Goal: Navigation & Orientation: Find specific page/section

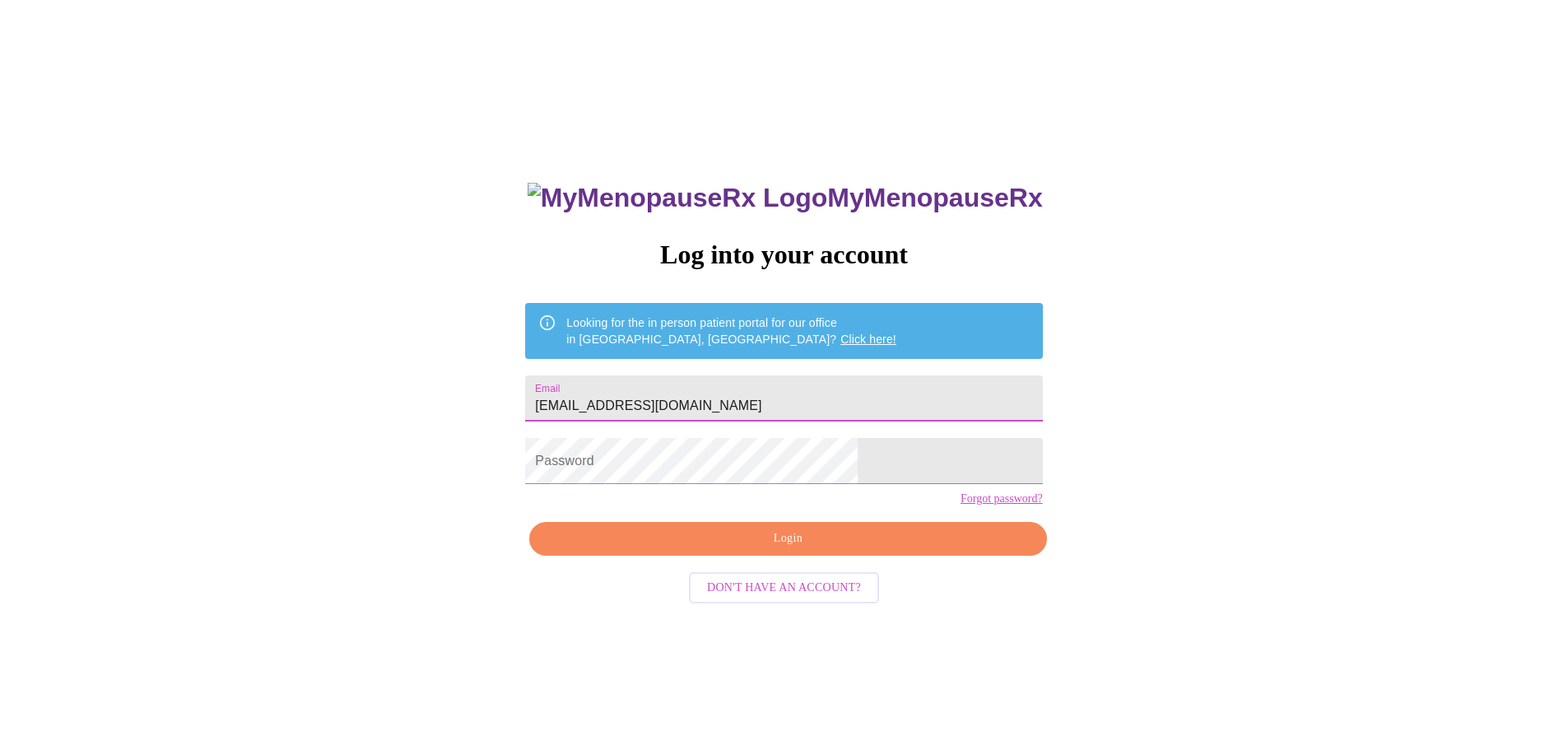
type input "[EMAIL_ADDRESS][DOMAIN_NAME]"
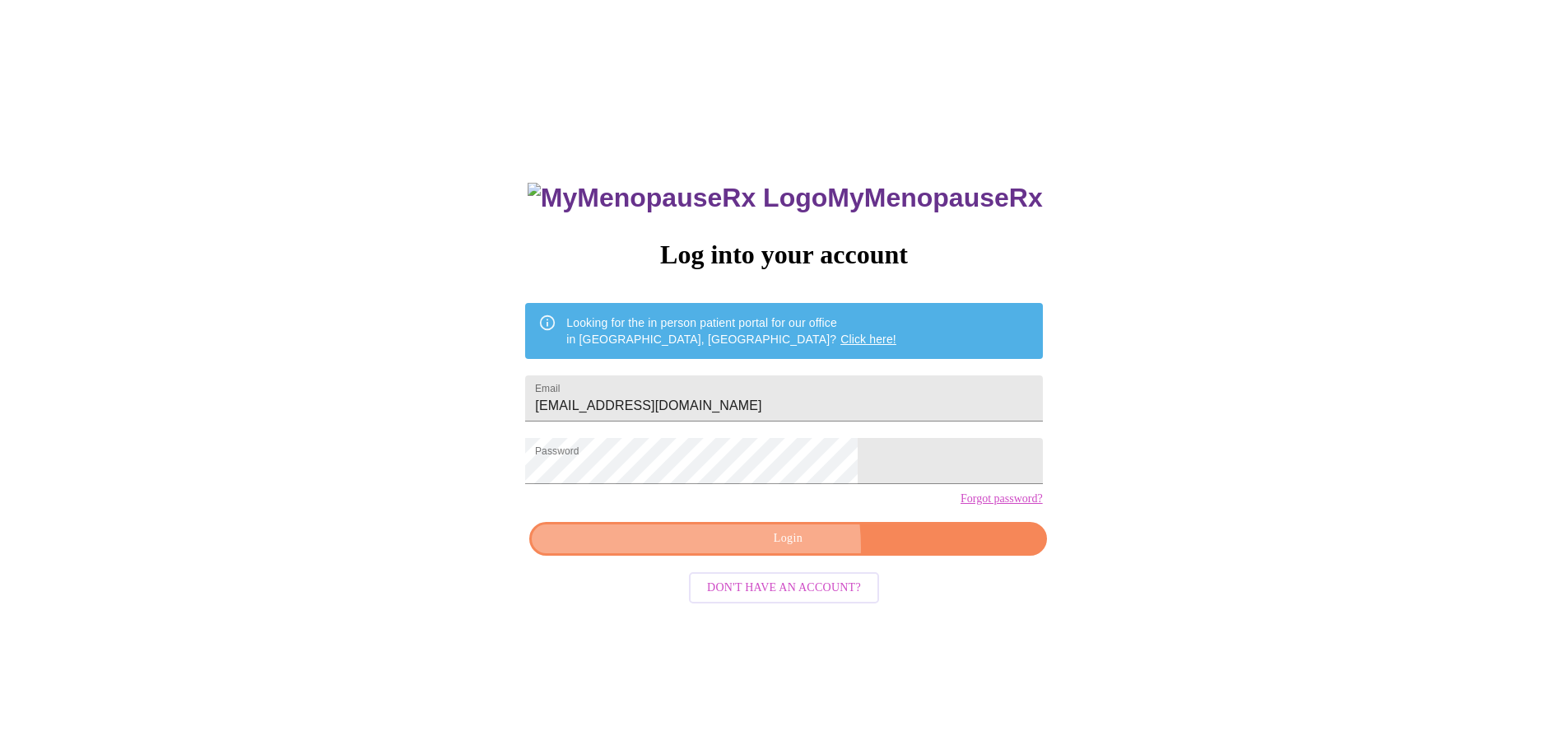
click at [746, 549] on span "Login" at bounding box center [787, 539] width 479 height 21
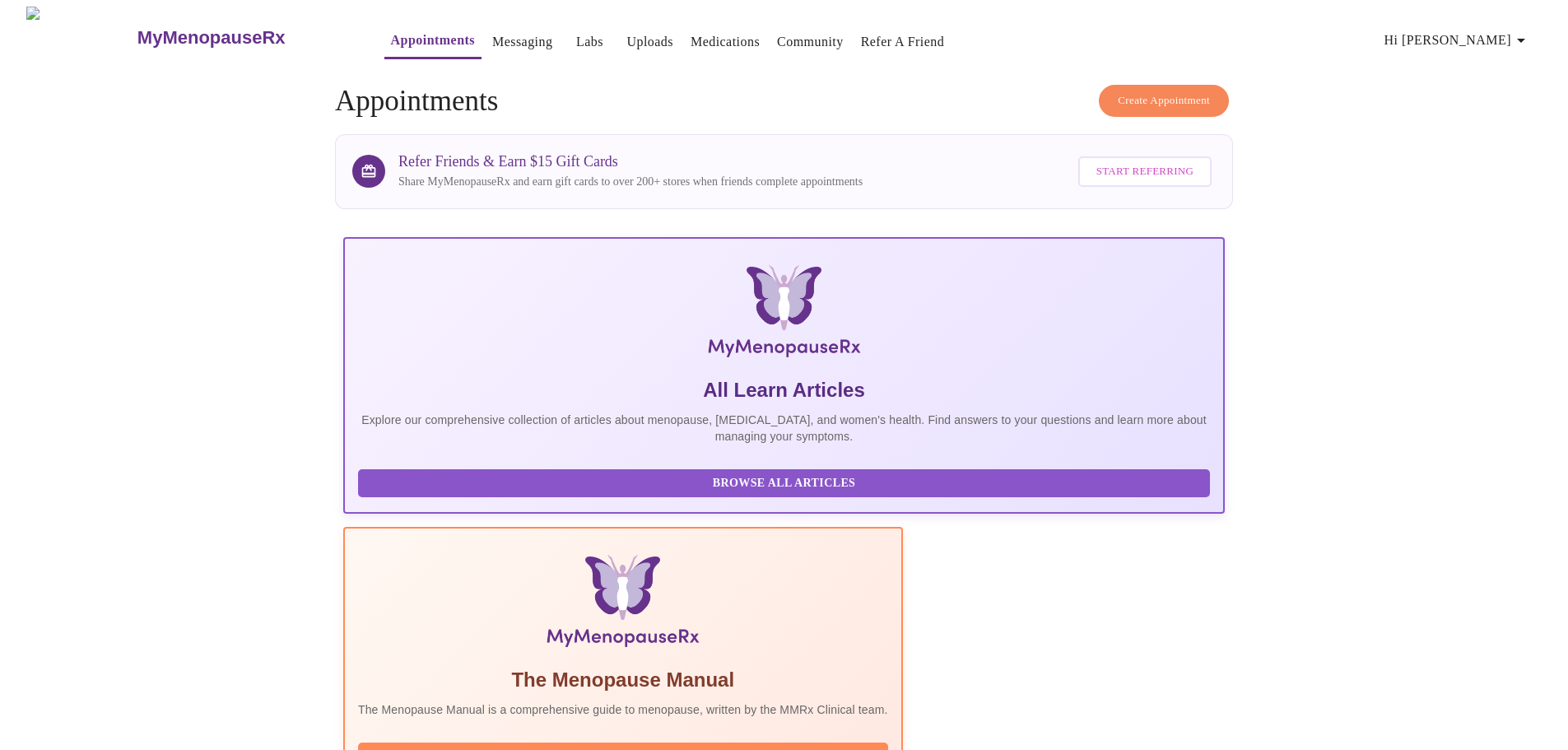
click at [1531, 31] on icon "button" at bounding box center [1521, 41] width 20 height 20
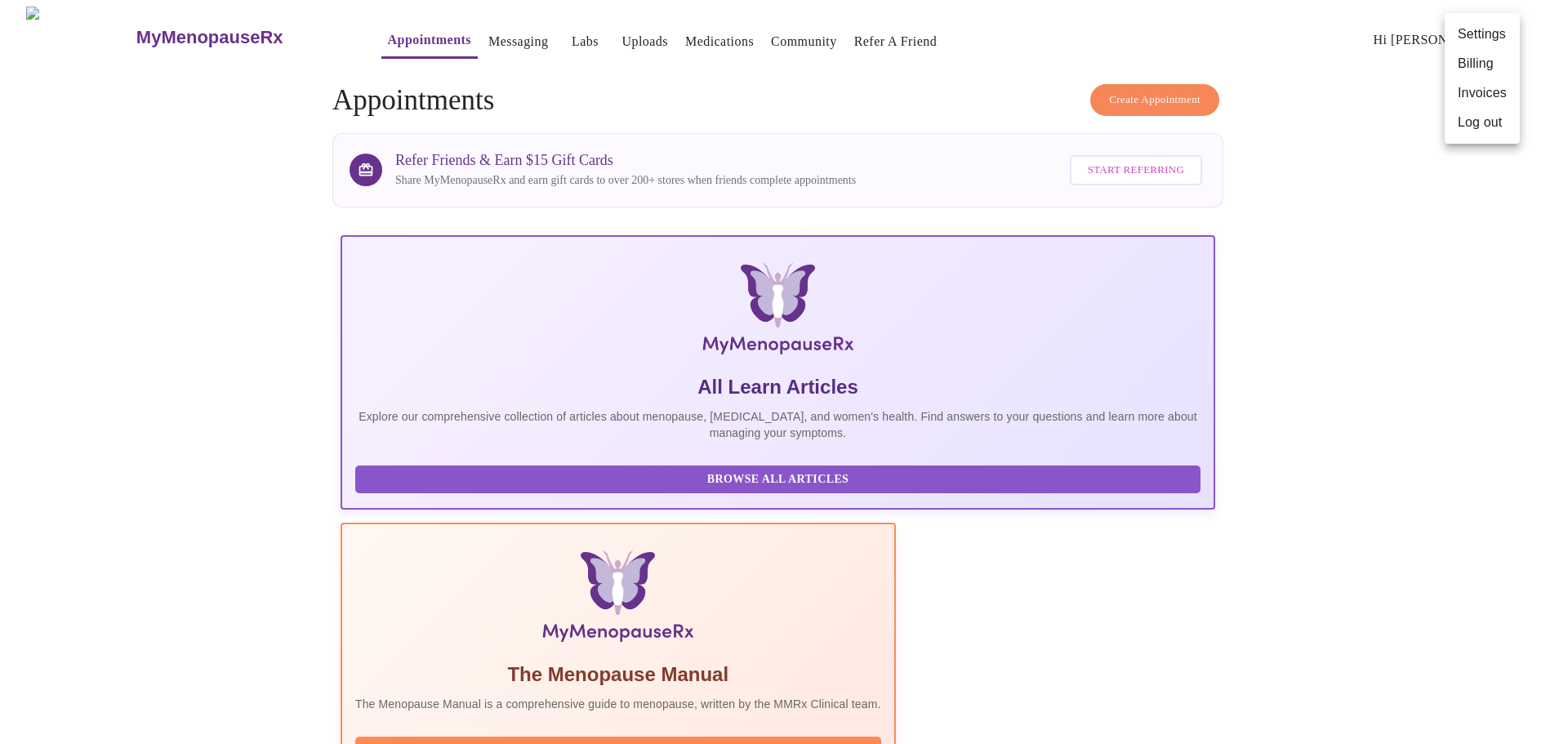
click at [1371, 227] on div at bounding box center [784, 372] width 1568 height 744
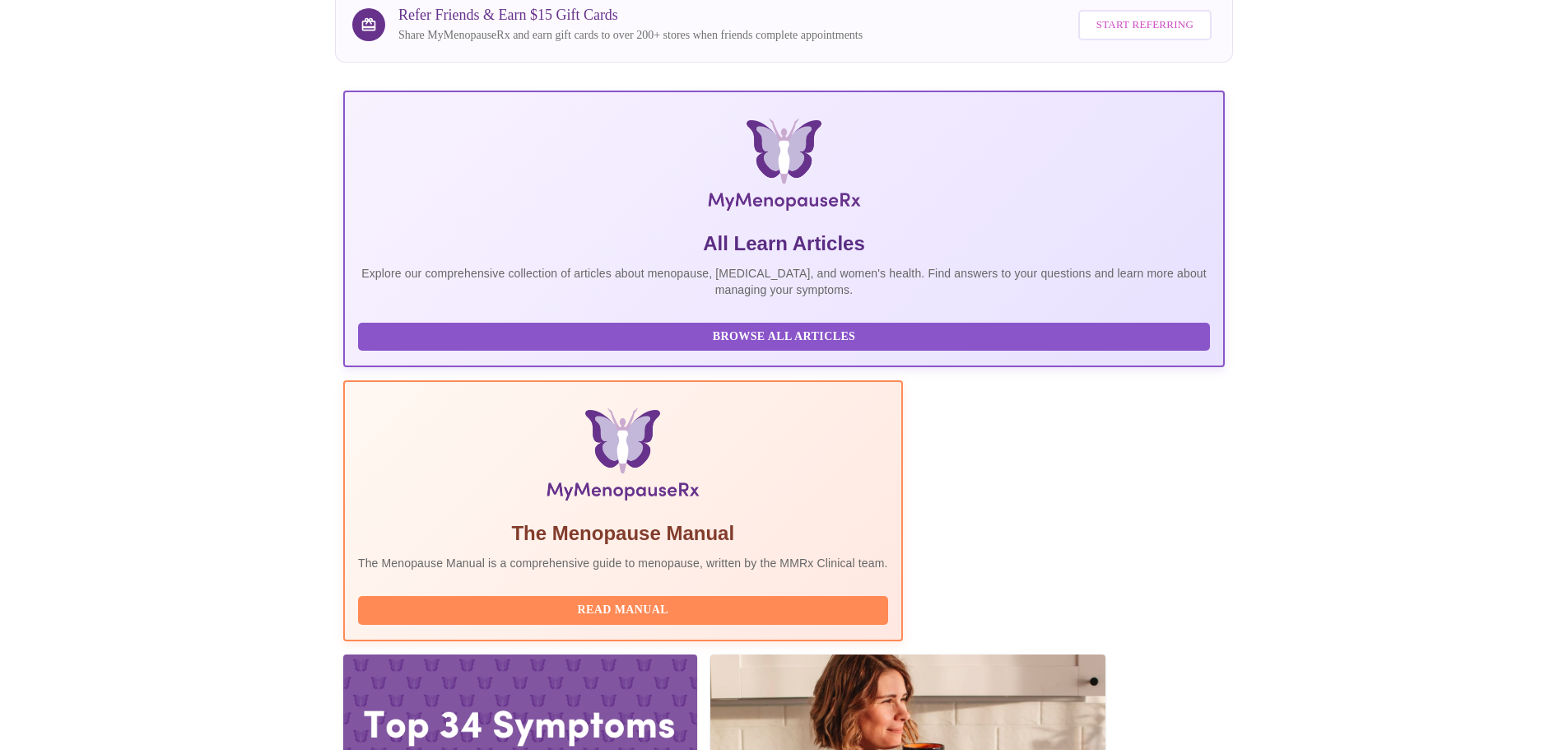
scroll to position [151, 0]
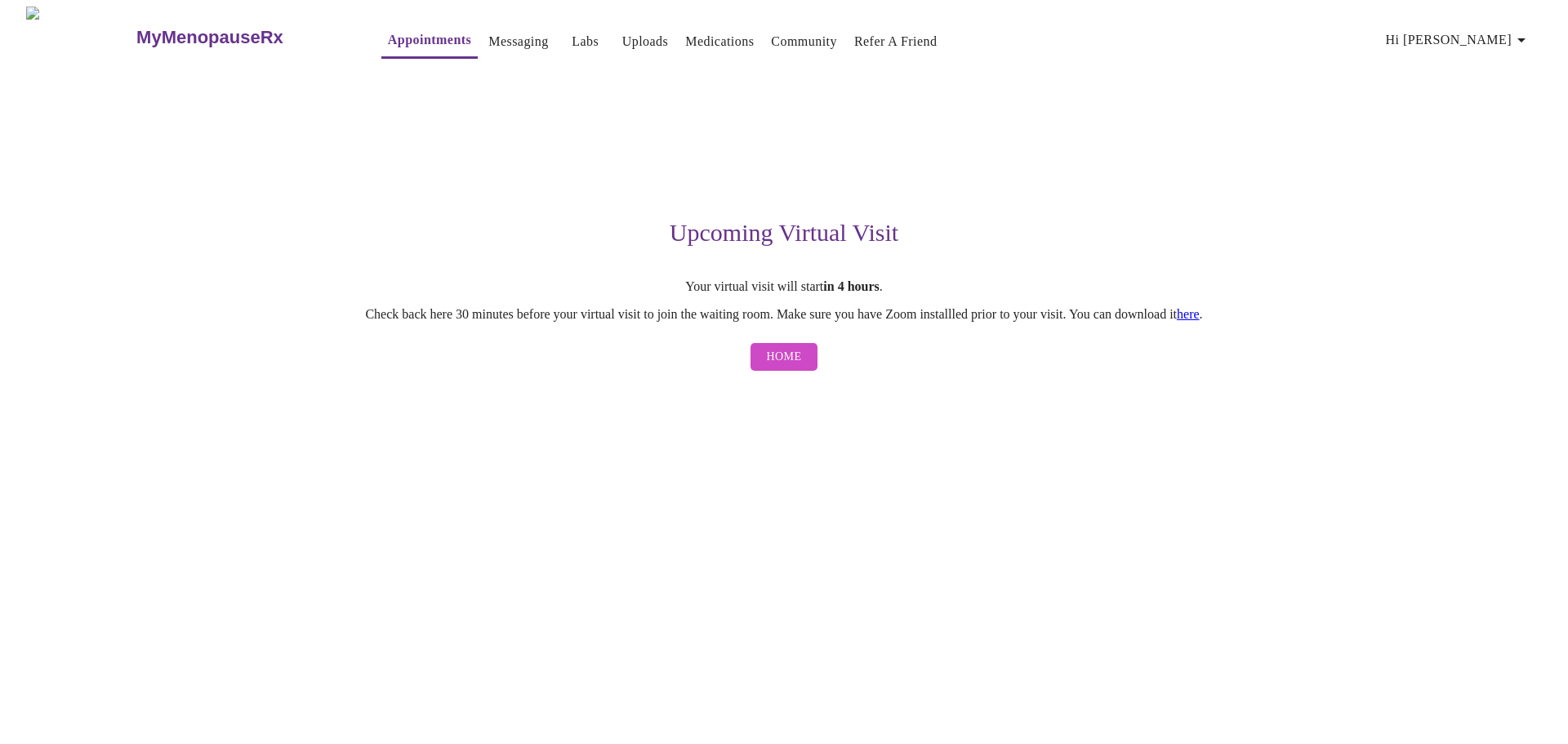
click at [1200, 321] on link "here" at bounding box center [1188, 314] width 23 height 14
click at [774, 345] on link "Home" at bounding box center [784, 358] width 76 height 45
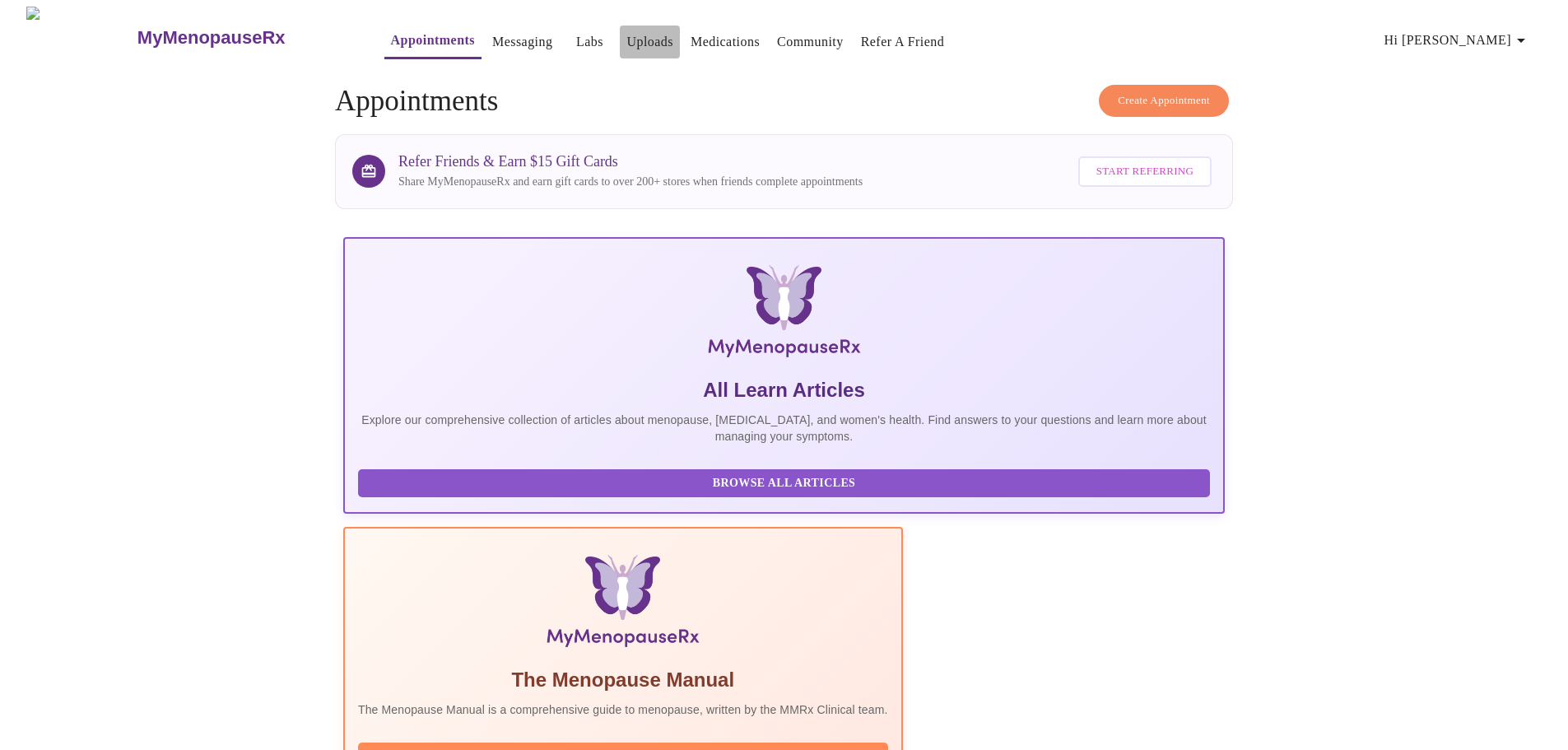
click at [627, 38] on link "Uploads" at bounding box center [650, 42] width 47 height 23
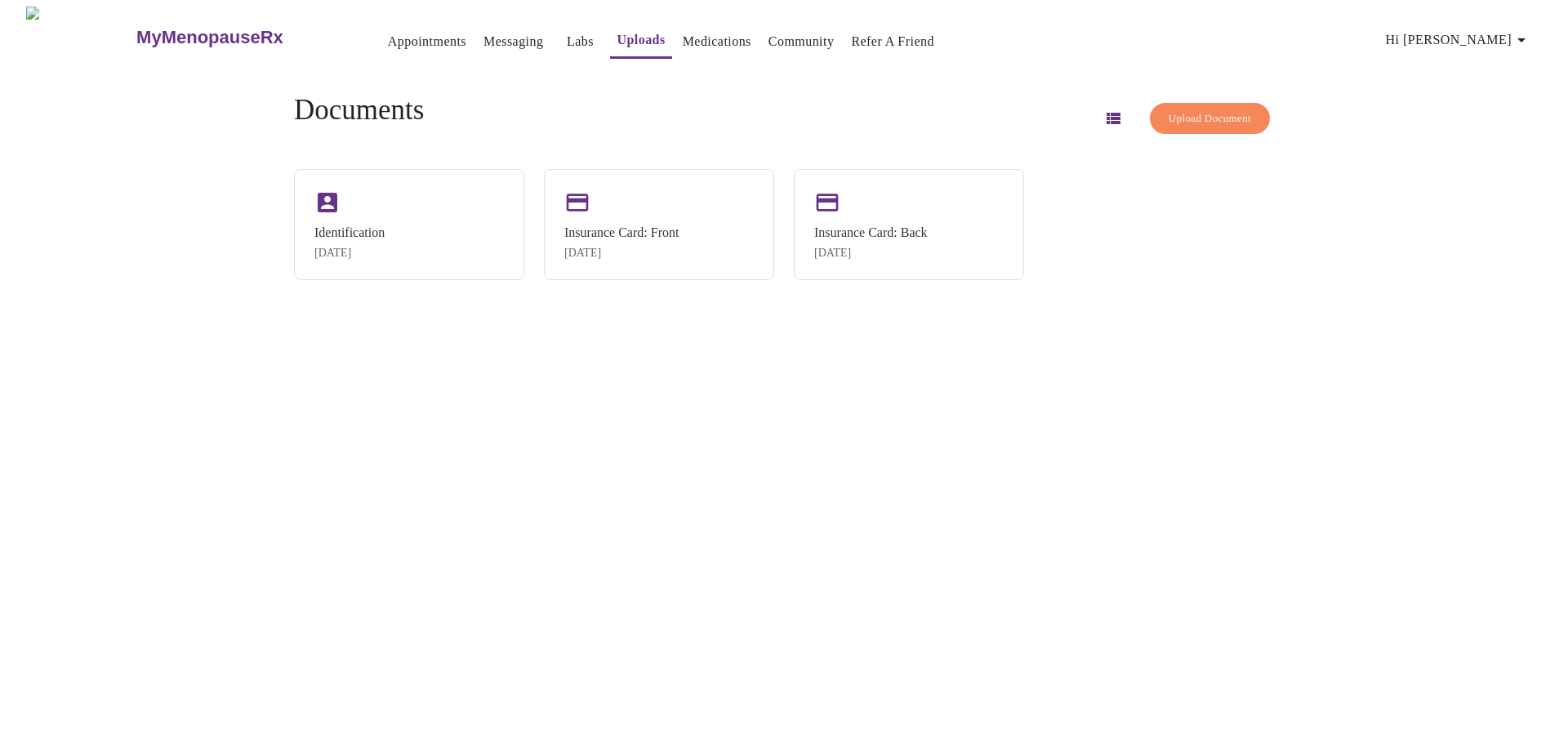
click at [486, 34] on link "Messaging" at bounding box center [513, 42] width 59 height 23
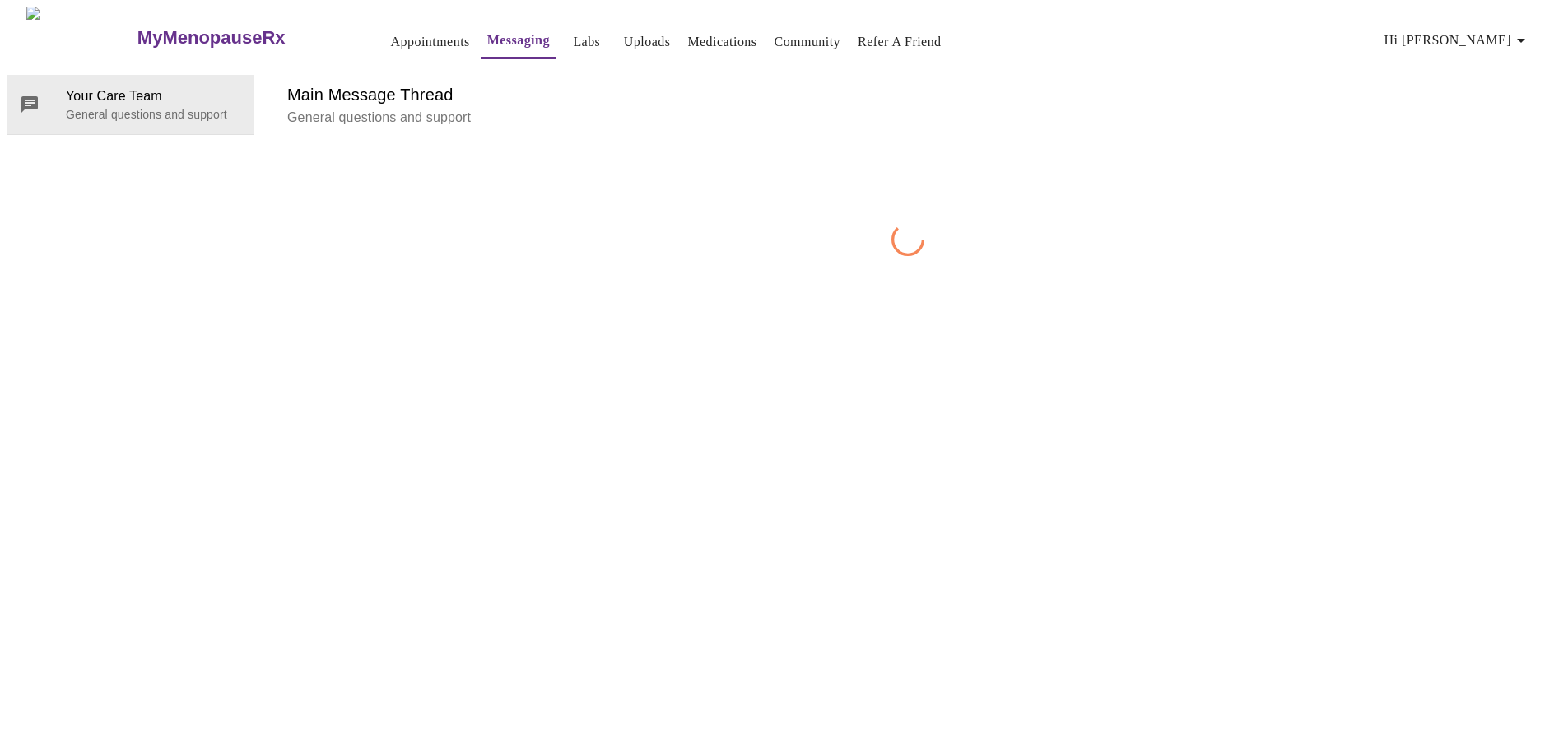
scroll to position [61, 0]
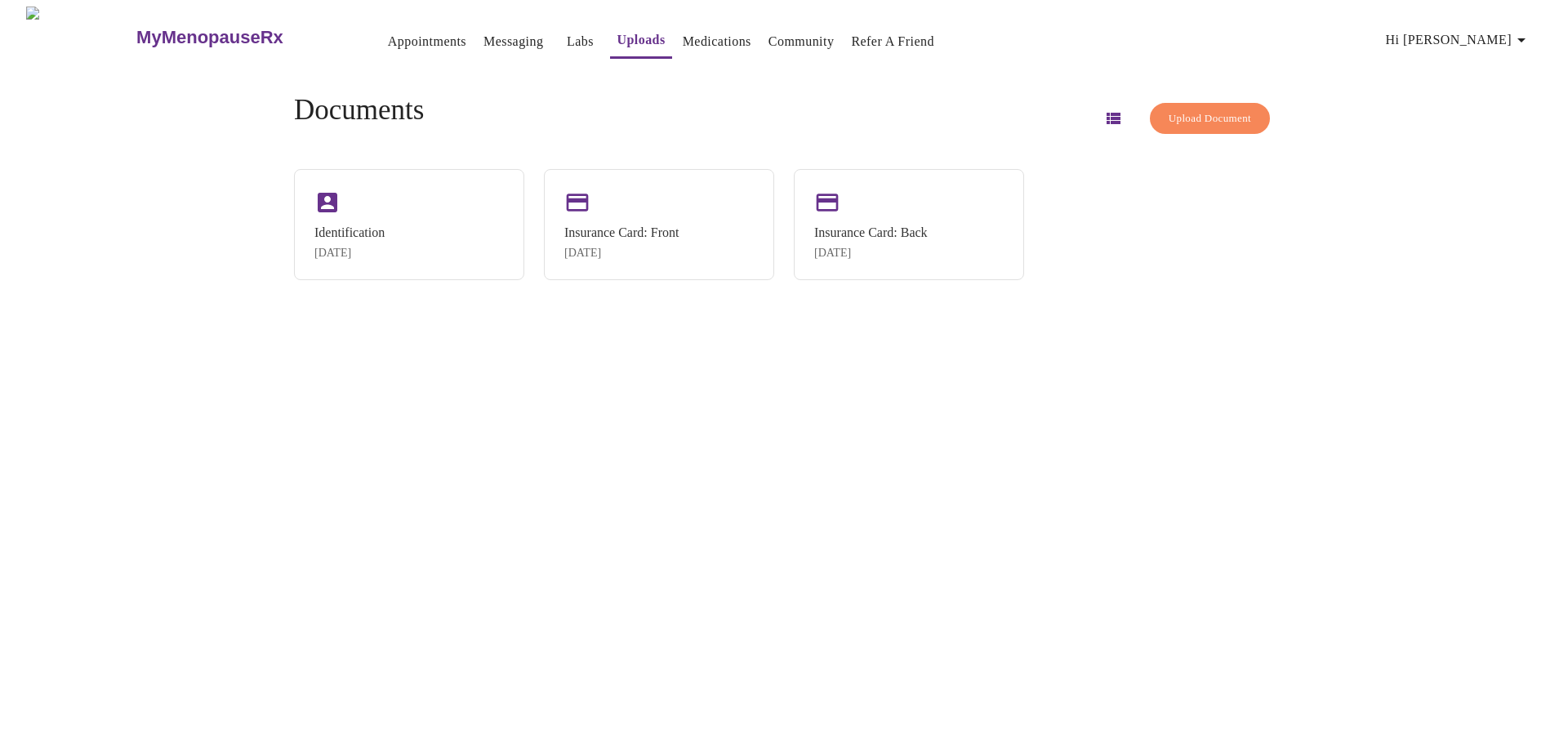
click at [1107, 113] on icon "button" at bounding box center [1113, 119] width 14 height 12
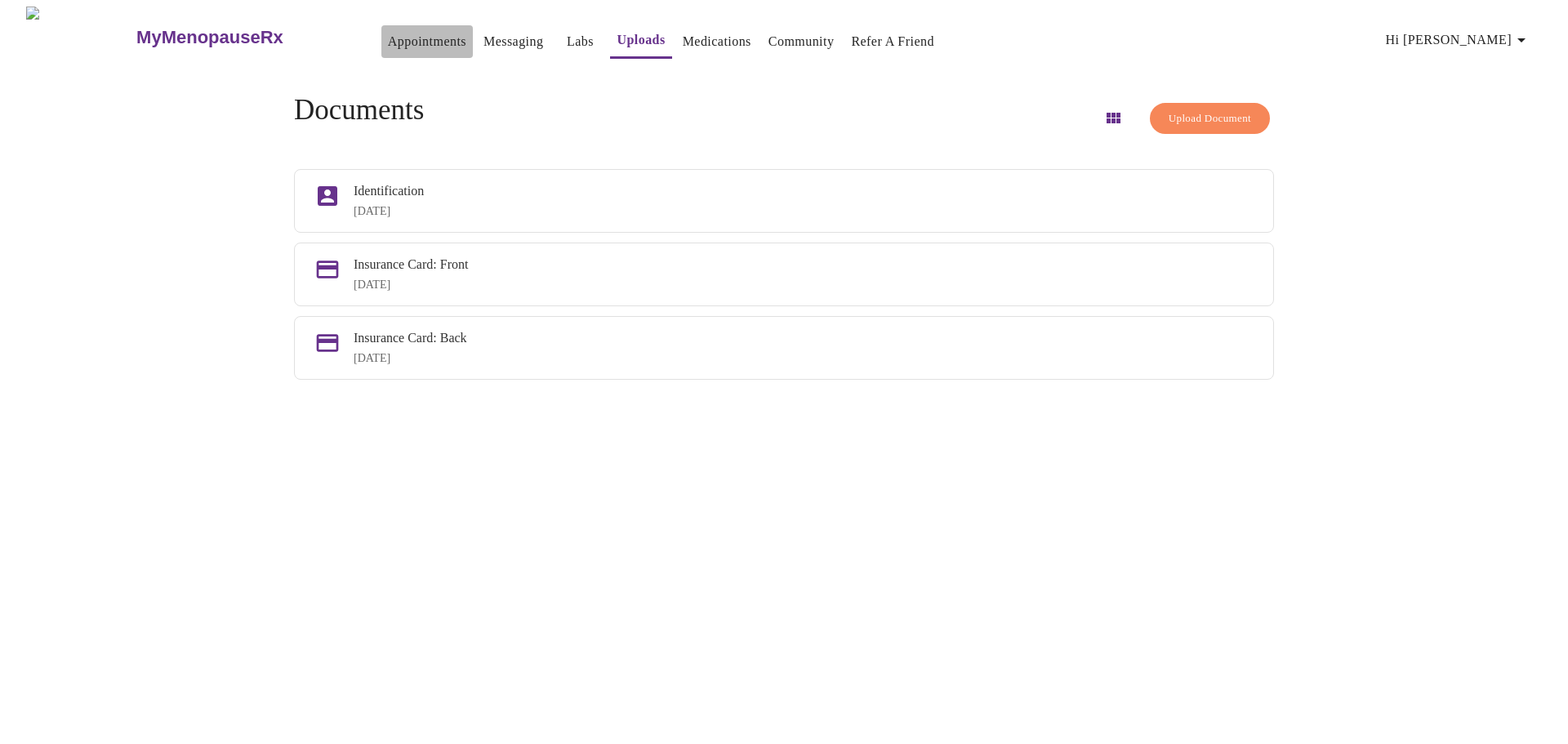
click at [388, 31] on link "Appointments" at bounding box center [427, 42] width 78 height 23
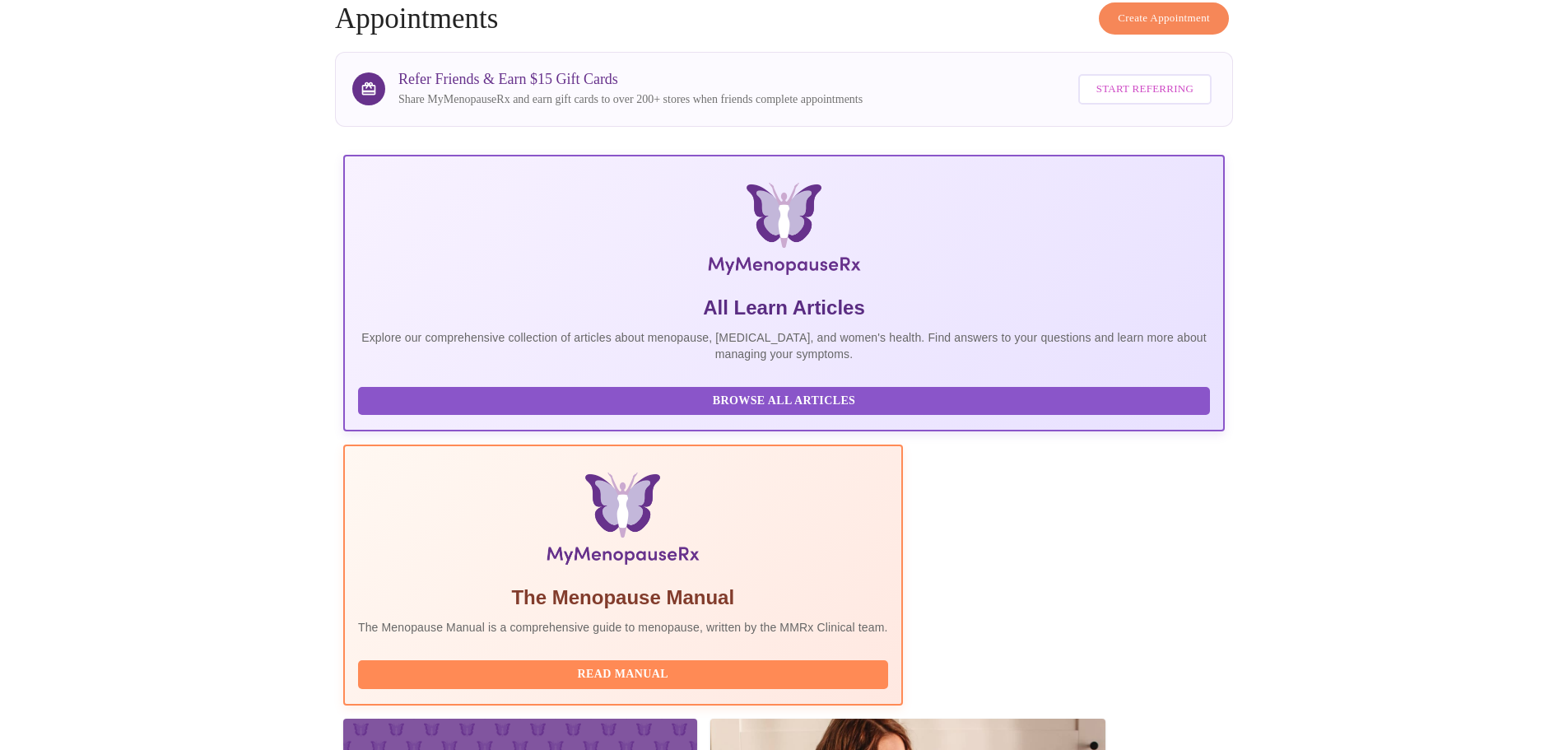
scroll to position [151, 0]
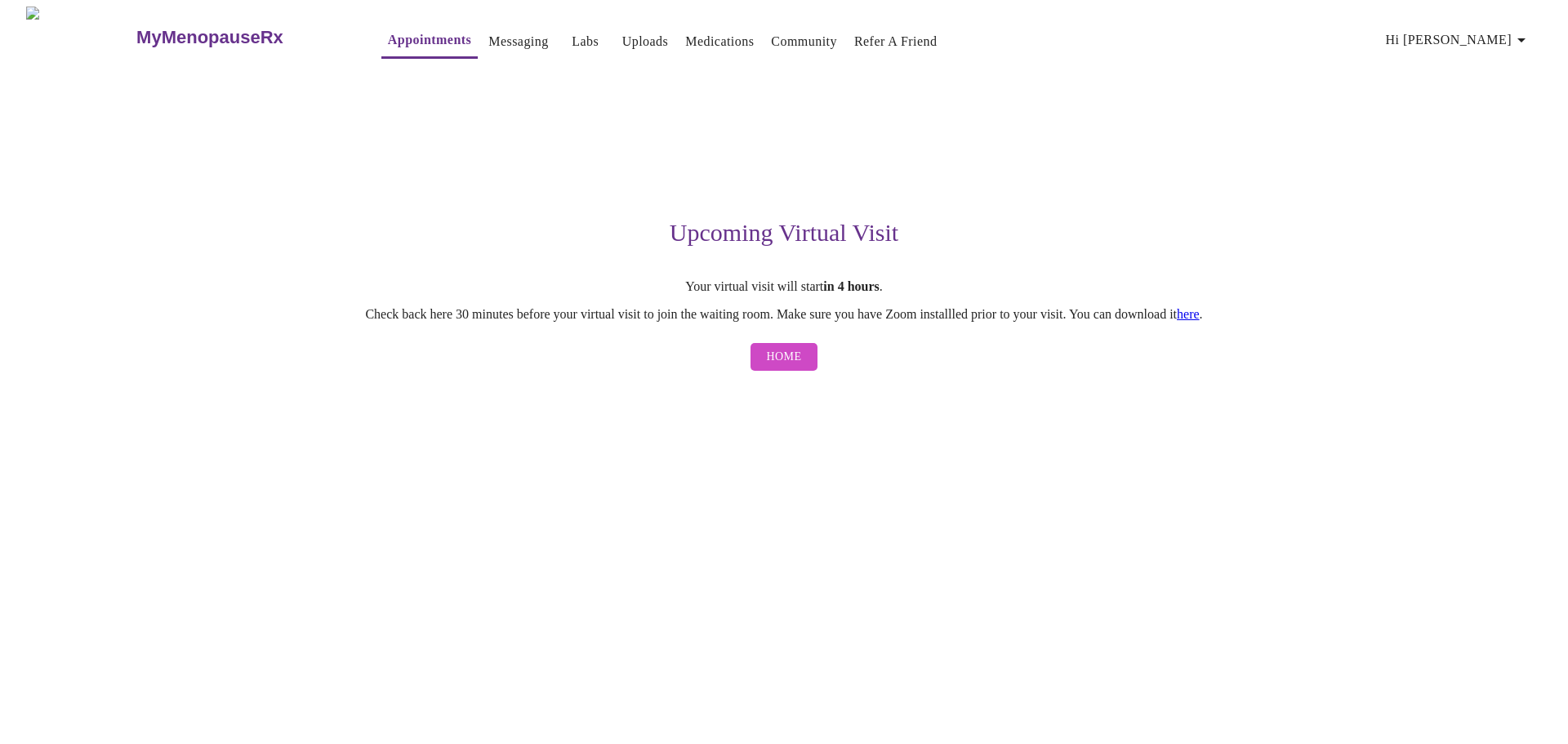
click at [763, 363] on button "Home" at bounding box center [784, 357] width 68 height 29
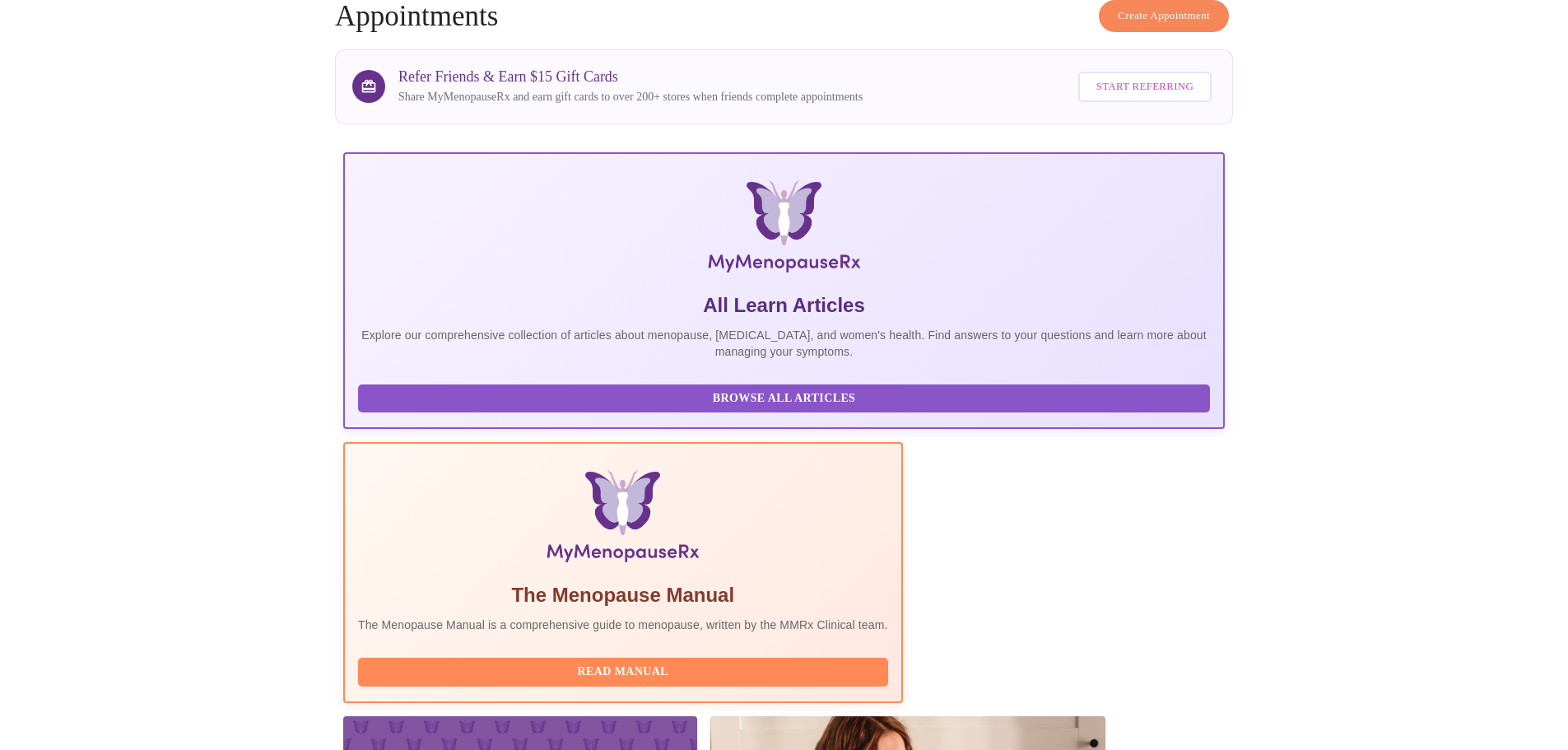
scroll to position [151, 0]
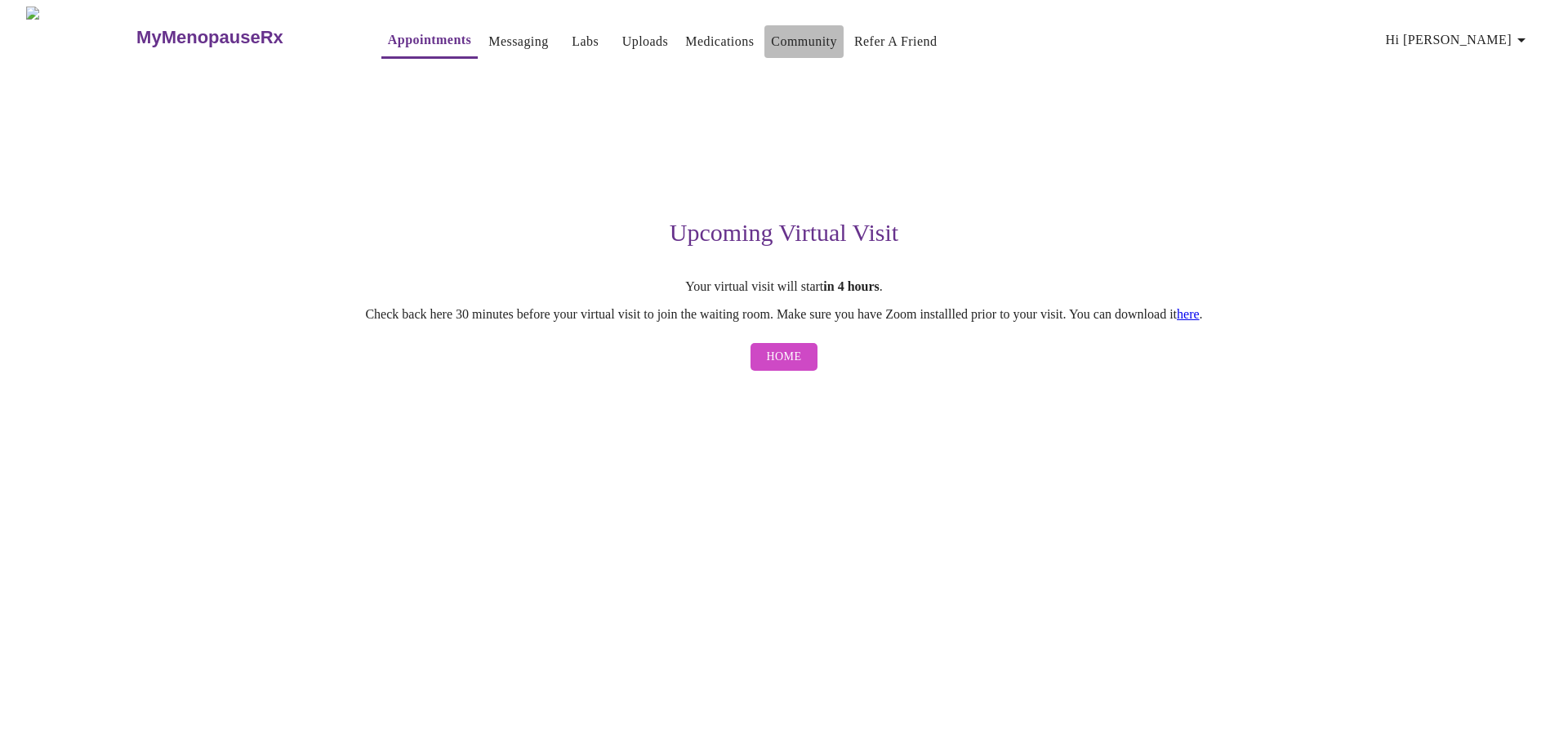
click at [791, 37] on link "Community" at bounding box center [804, 42] width 66 height 23
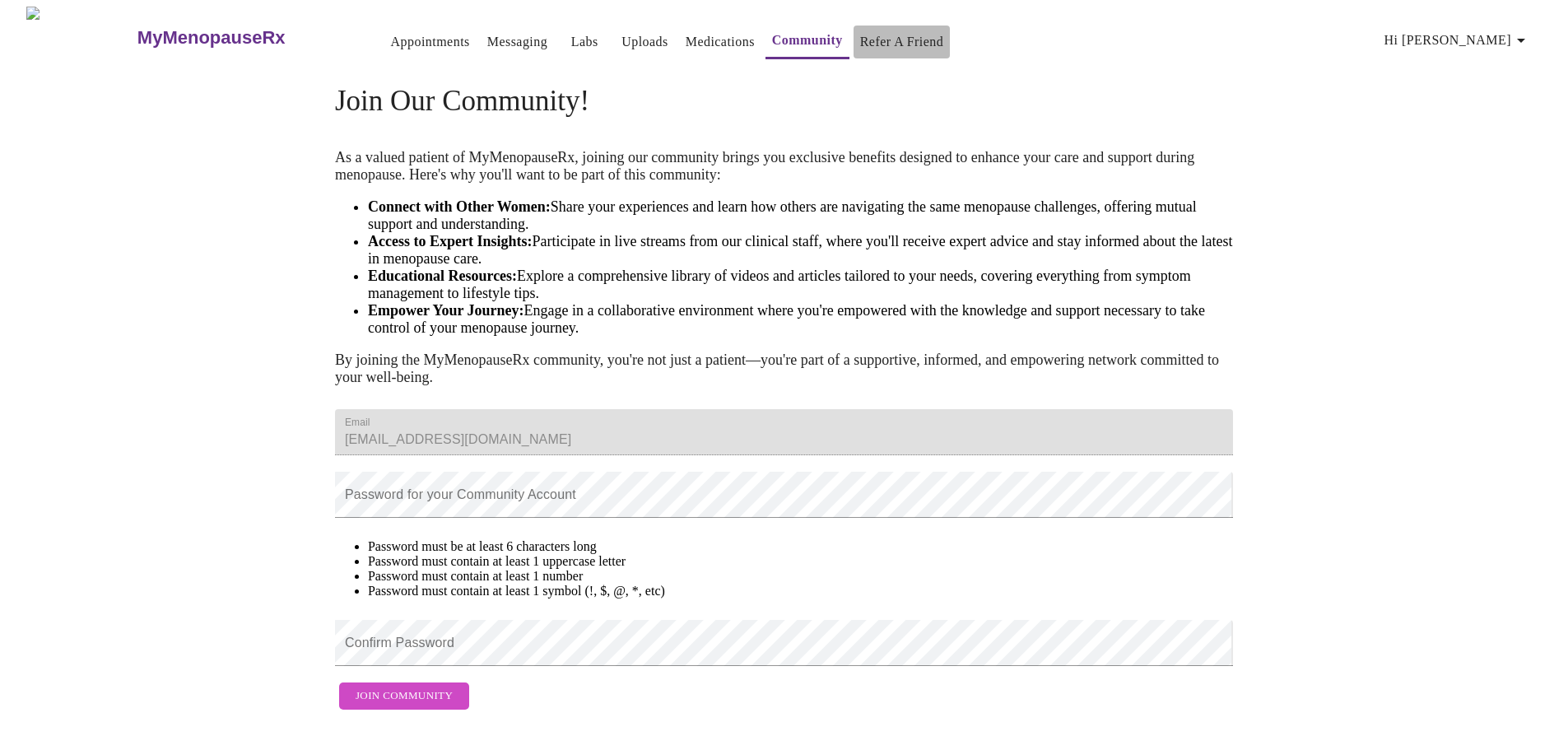
click at [878, 35] on link "Refer a Friend" at bounding box center [901, 42] width 84 height 23
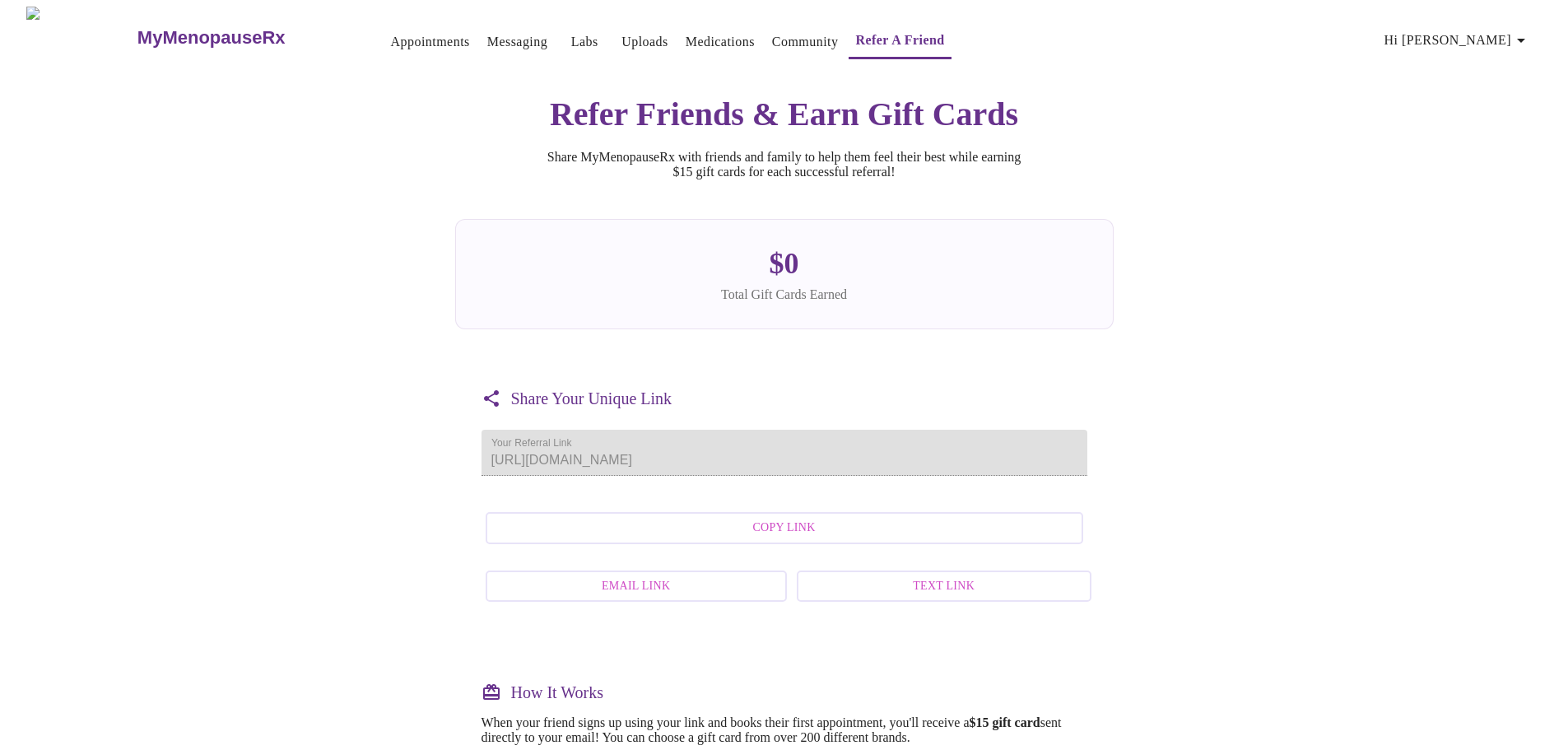
click at [189, 31] on h3 "MyMenopauseRx" at bounding box center [212, 38] width 148 height 22
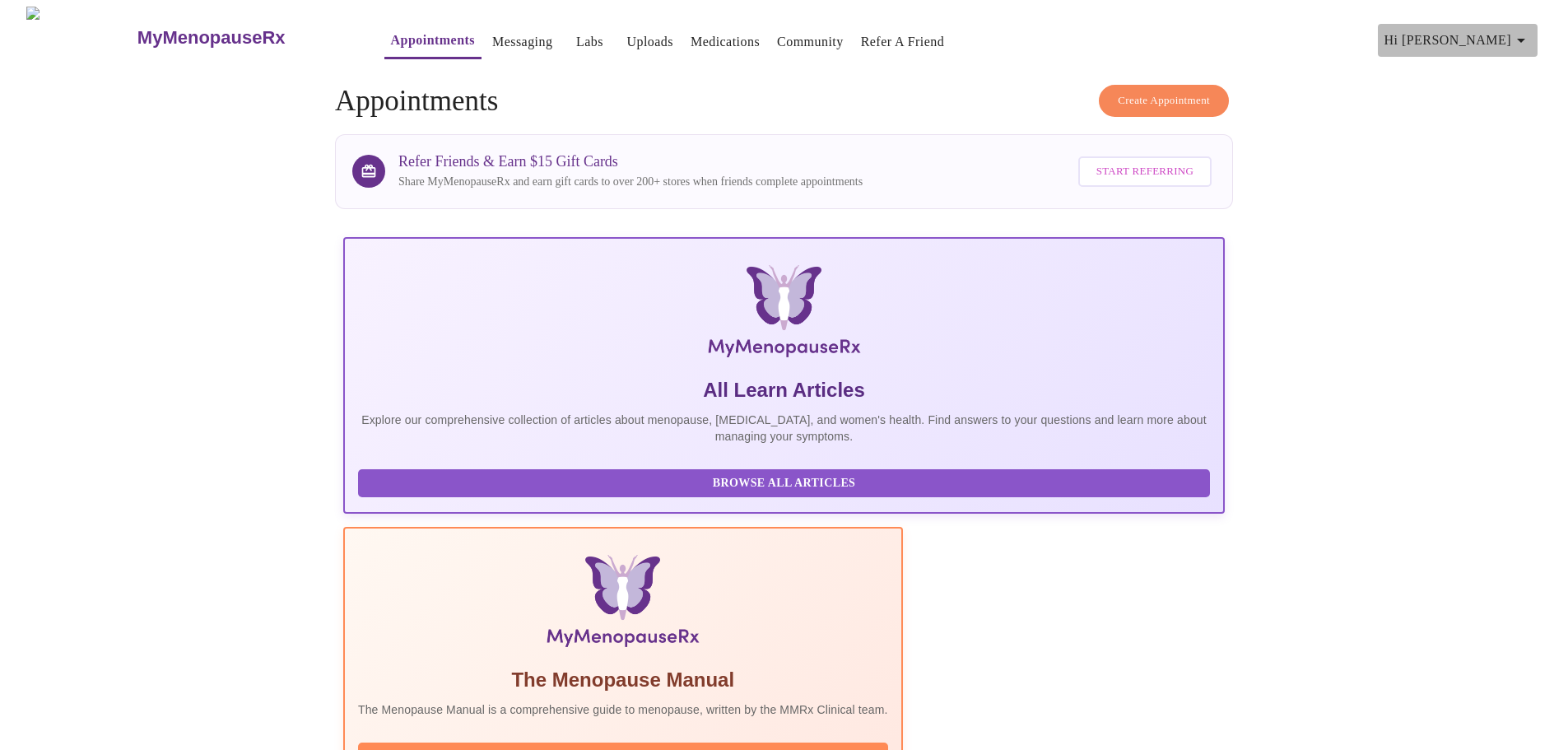
click at [1525, 39] on icon "button" at bounding box center [1521, 41] width 8 height 4
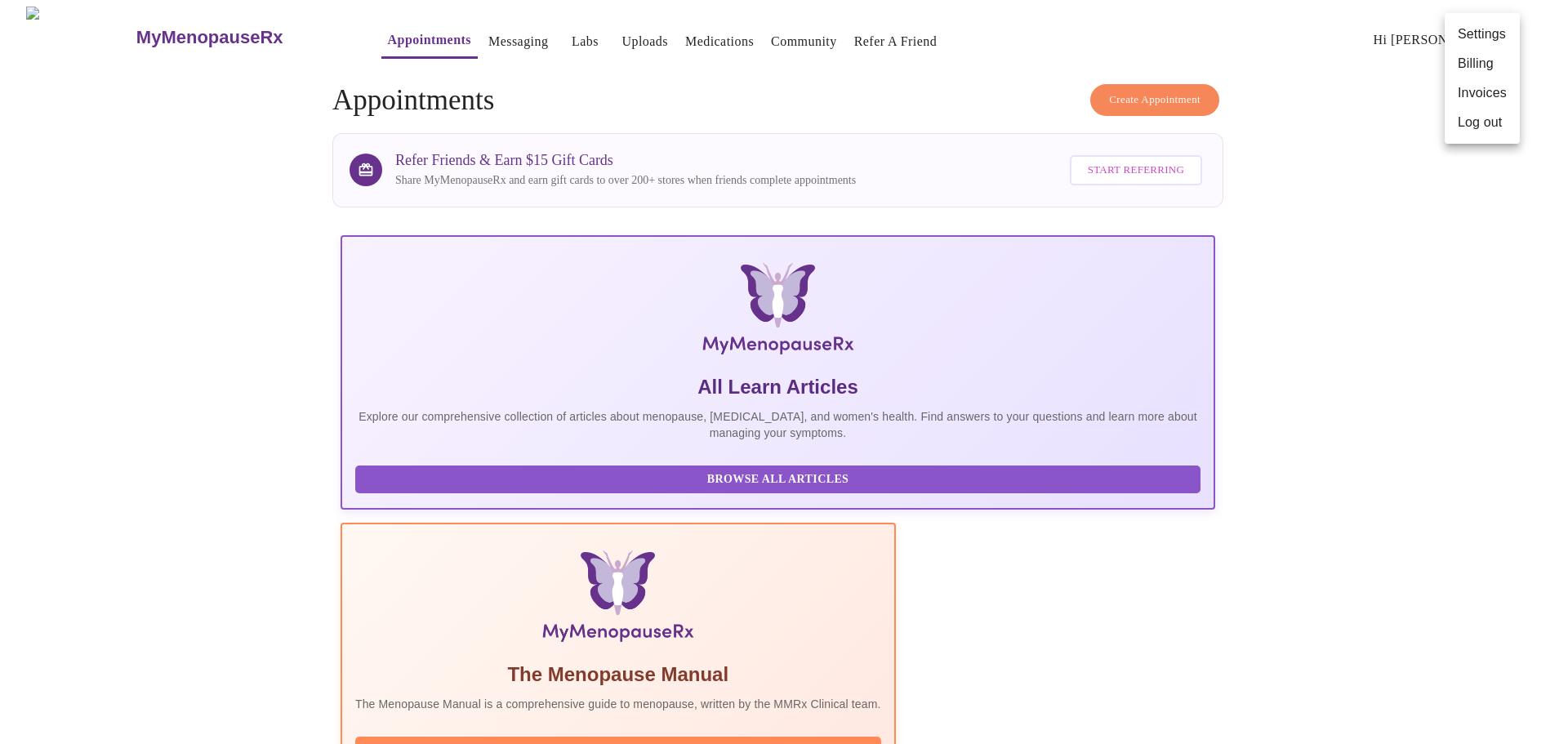
click at [1479, 115] on li "Log out" at bounding box center [1482, 123] width 75 height 30
